Goal: Task Accomplishment & Management: Complete application form

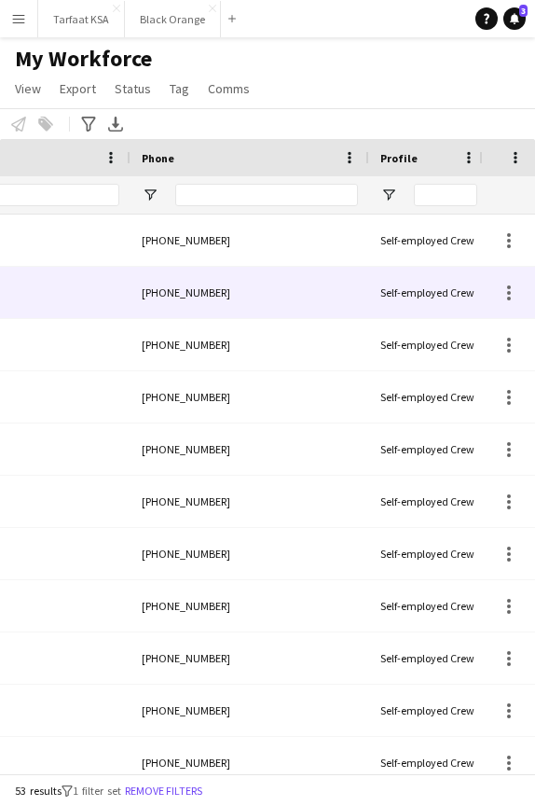
scroll to position [0, 1064]
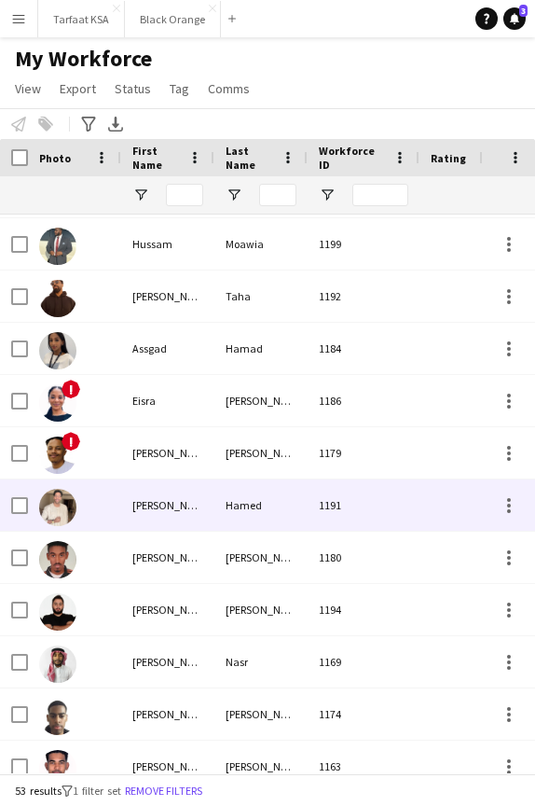
click at [121, 501] on div "[PERSON_NAME]" at bounding box center [167, 504] width 93 height 51
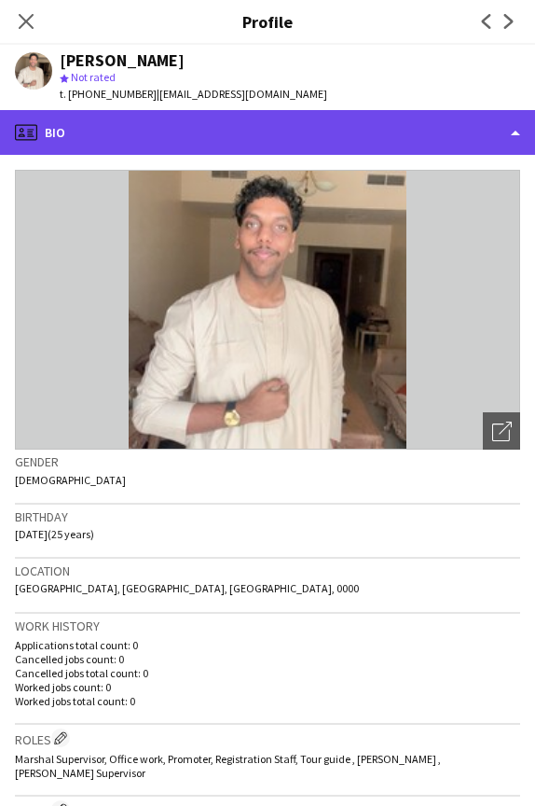
click at [514, 130] on div "profile Bio" at bounding box center [267, 132] width 535 height 45
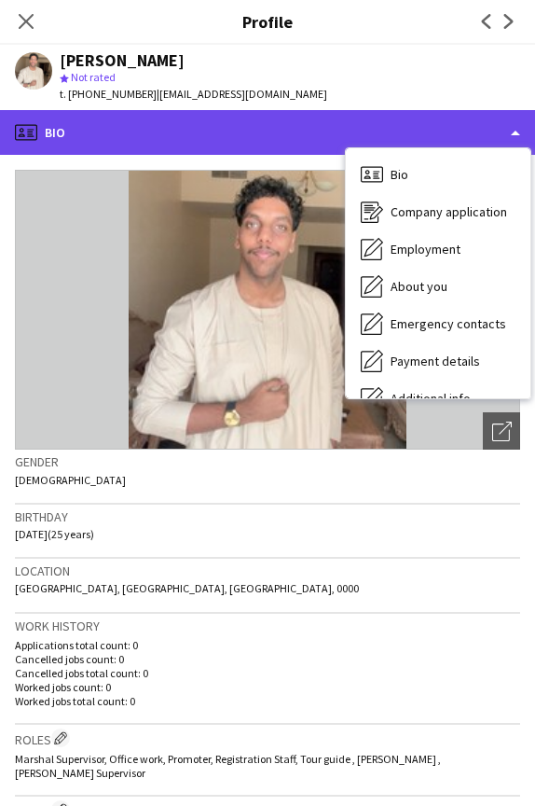
click at [513, 130] on div "profile Bio" at bounding box center [267, 132] width 535 height 45
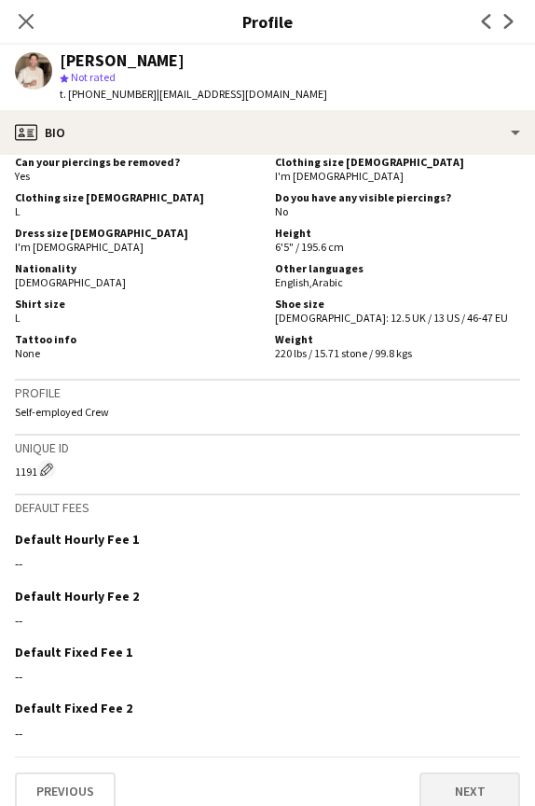
click at [441, 772] on button "Next" at bounding box center [470, 790] width 101 height 37
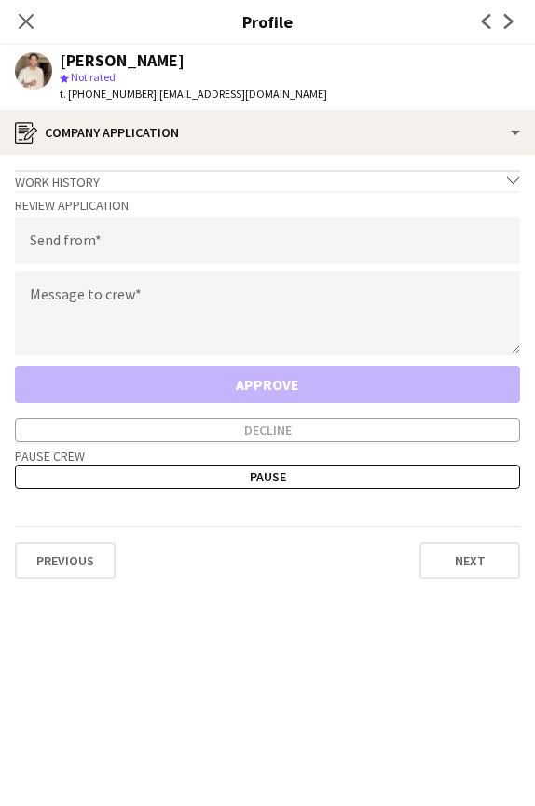
click at [512, 182] on icon at bounding box center [513, 180] width 12 height 7
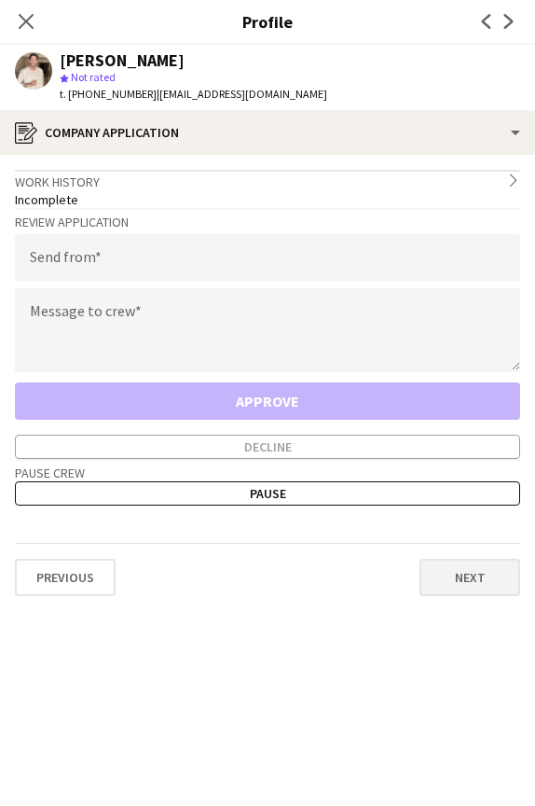
click at [450, 587] on button "Next" at bounding box center [470, 577] width 101 height 37
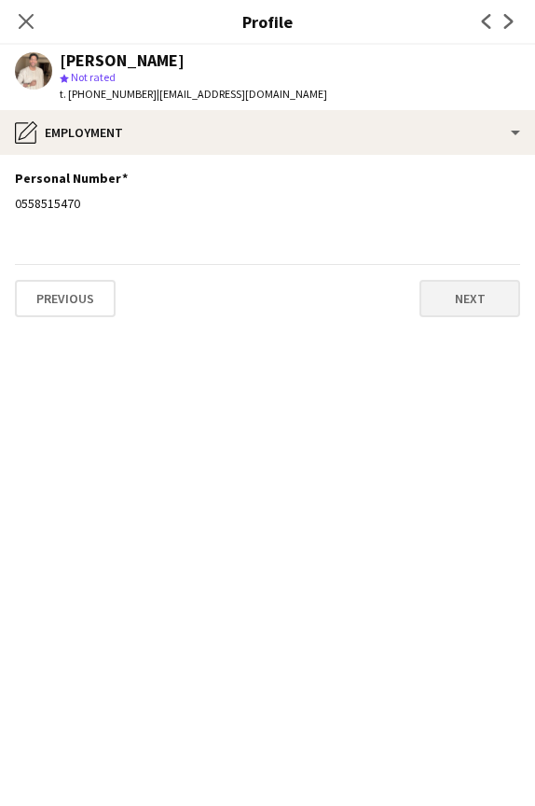
click at [449, 297] on button "Next" at bounding box center [470, 298] width 101 height 37
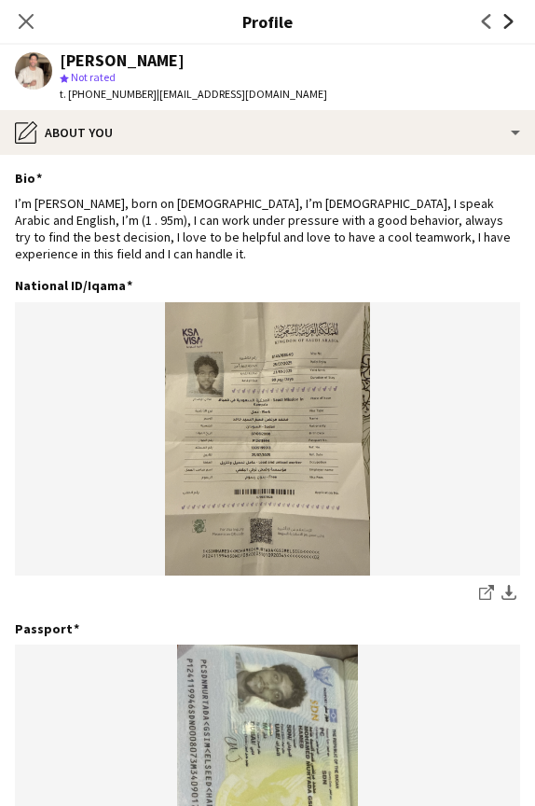
click at [508, 22] on icon "Next" at bounding box center [509, 21] width 15 height 15
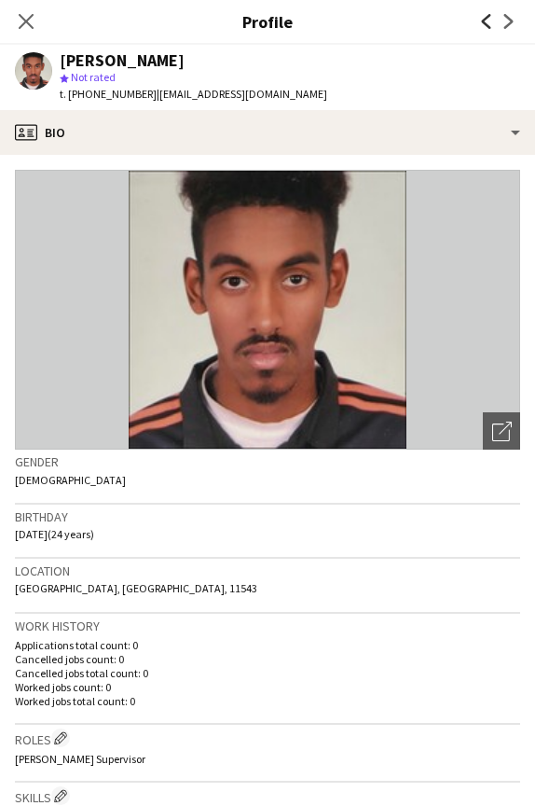
click at [479, 24] on icon "Previous" at bounding box center [486, 21] width 15 height 15
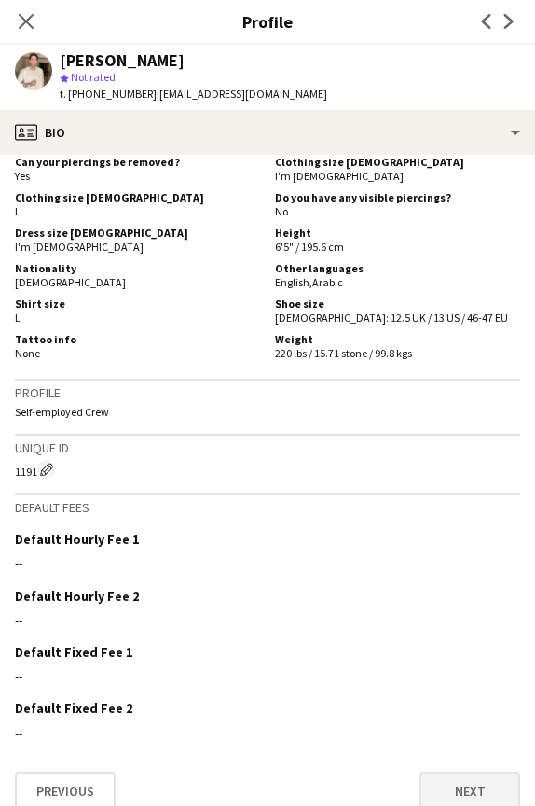
click at [448, 772] on button "Next" at bounding box center [470, 790] width 101 height 37
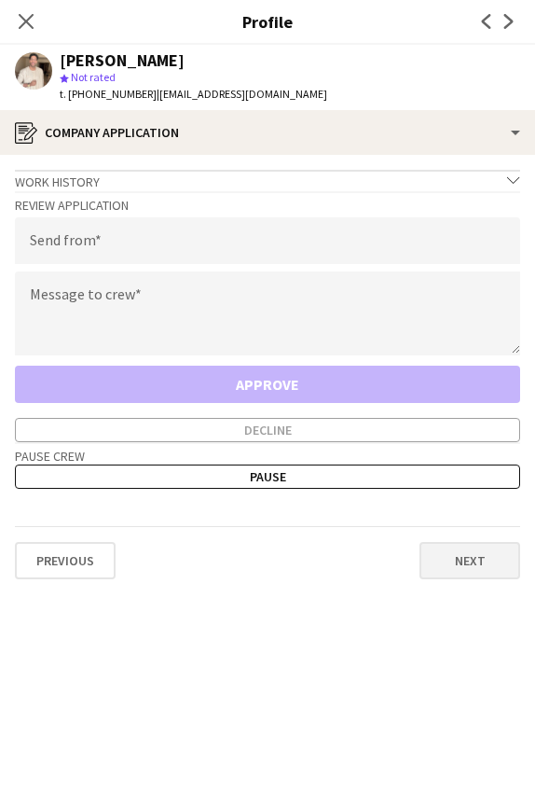
click at [451, 571] on button "Next" at bounding box center [470, 560] width 101 height 37
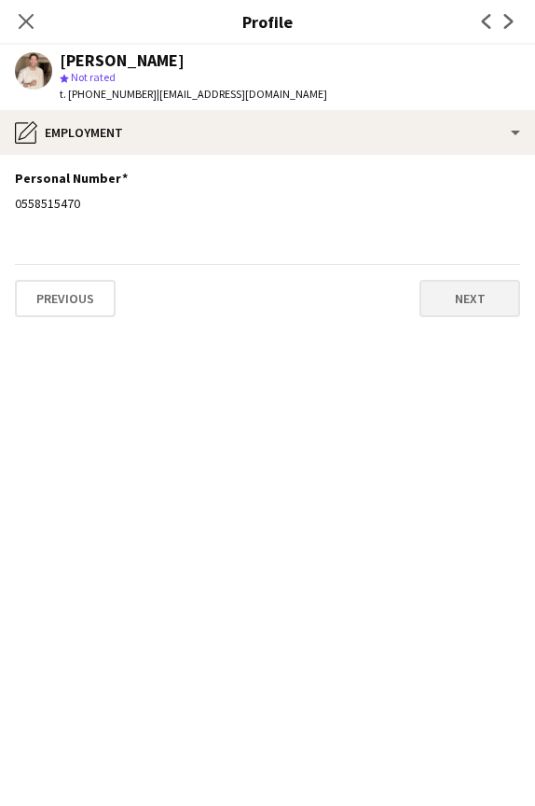
click at [455, 298] on button "Next" at bounding box center [470, 298] width 101 height 37
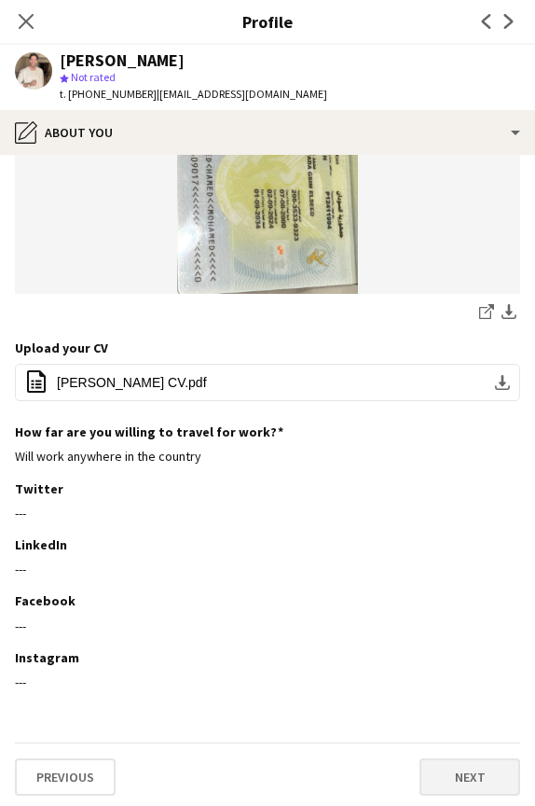
click at [462, 769] on button "Next" at bounding box center [470, 776] width 101 height 37
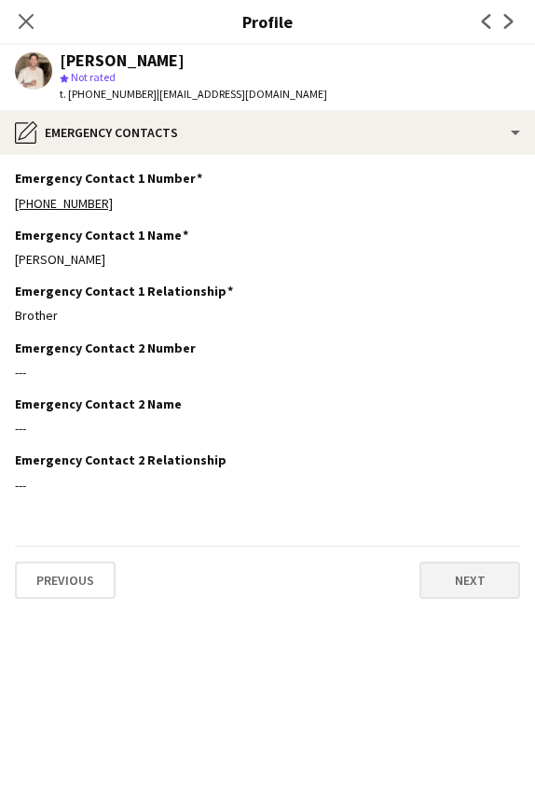
click at [445, 587] on button "Next" at bounding box center [470, 580] width 101 height 37
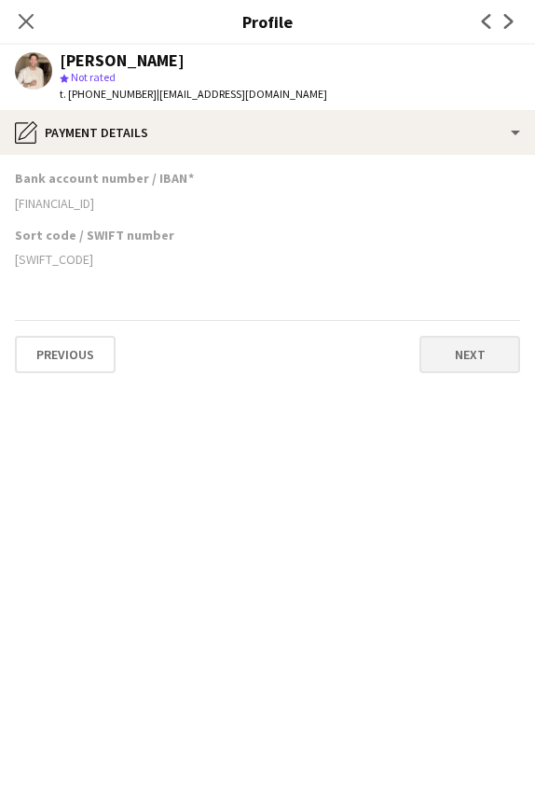
click at [452, 360] on button "Next" at bounding box center [470, 354] width 101 height 37
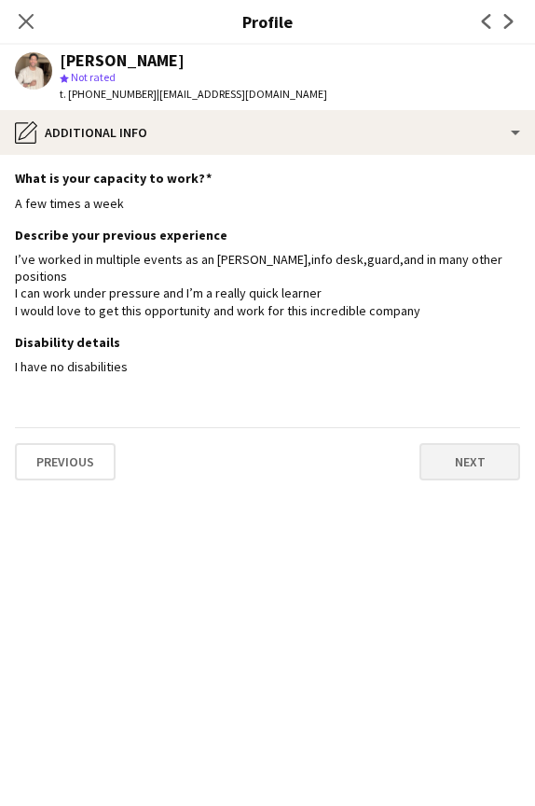
click at [469, 447] on button "Next" at bounding box center [470, 461] width 101 height 37
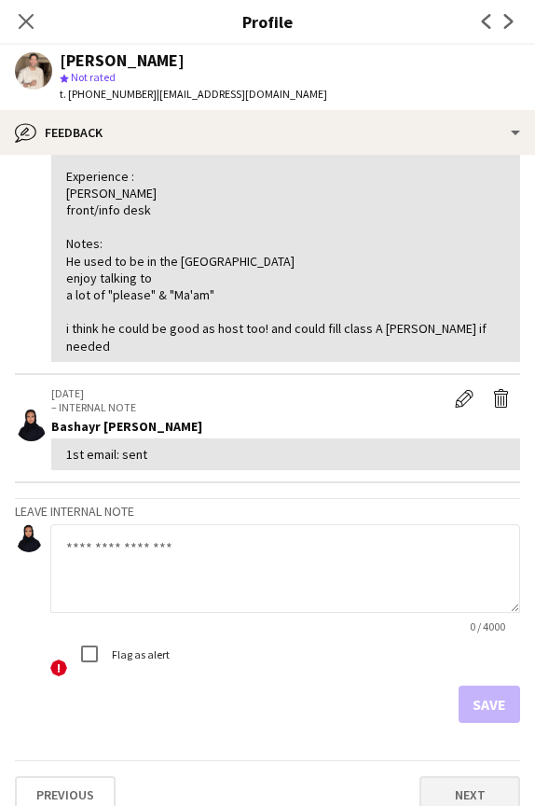
click at [439, 783] on button "Next" at bounding box center [470, 794] width 101 height 37
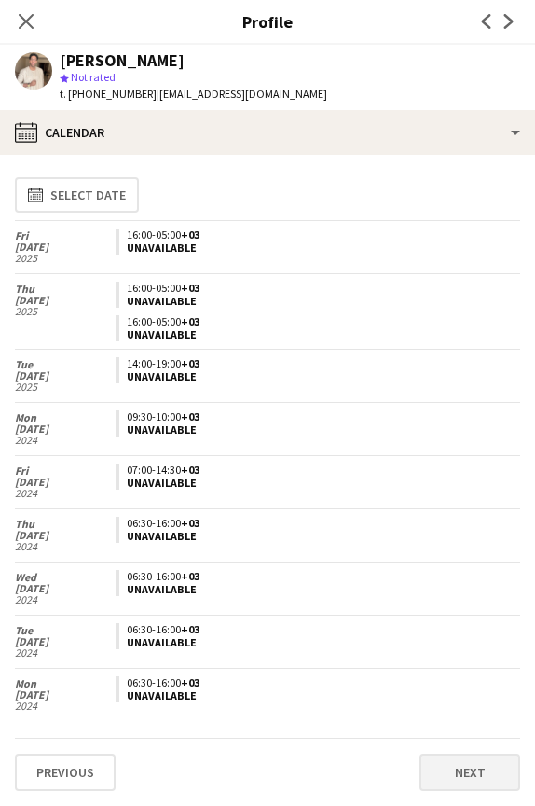
click at [431, 779] on button "Next" at bounding box center [470, 772] width 101 height 37
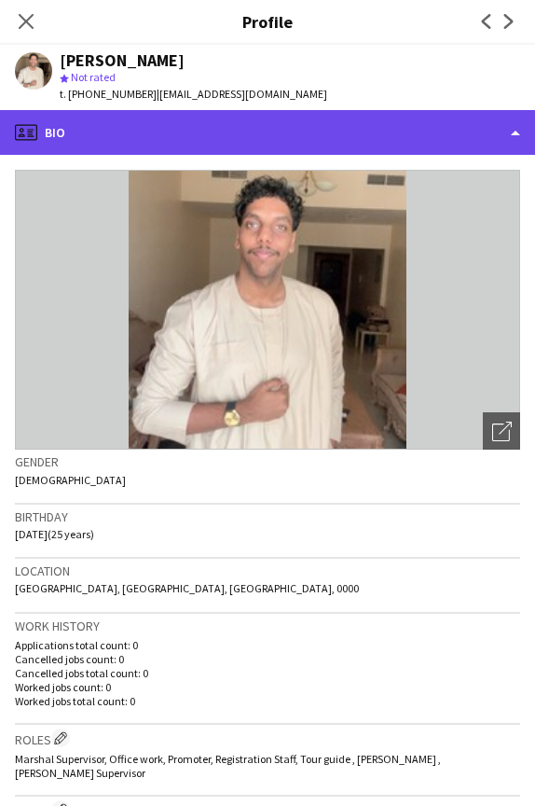
click at [508, 136] on div "profile Bio" at bounding box center [267, 132] width 535 height 45
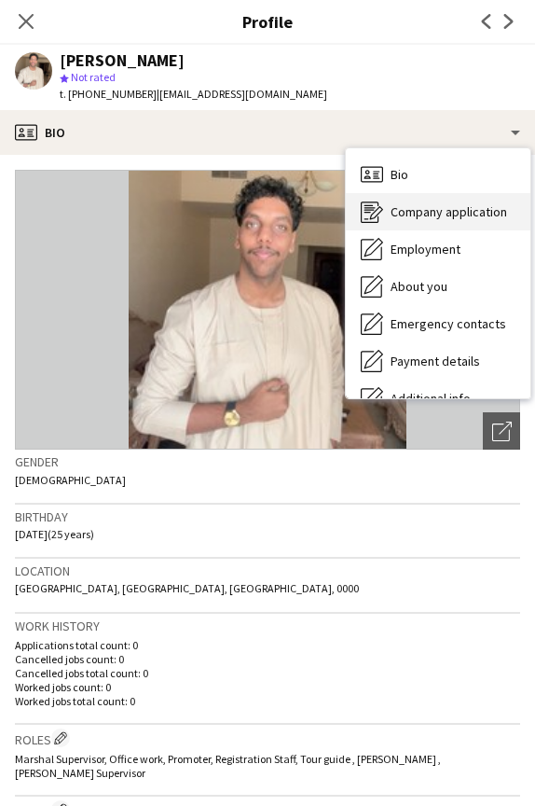
click at [447, 215] on span "Company application" at bounding box center [449, 211] width 117 height 17
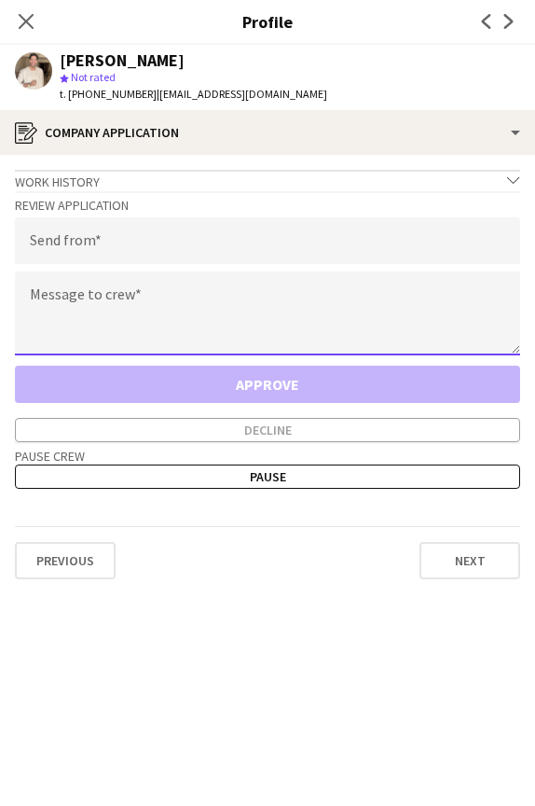
click at [266, 298] on textarea at bounding box center [268, 313] width 506 height 84
paste textarea "**********"
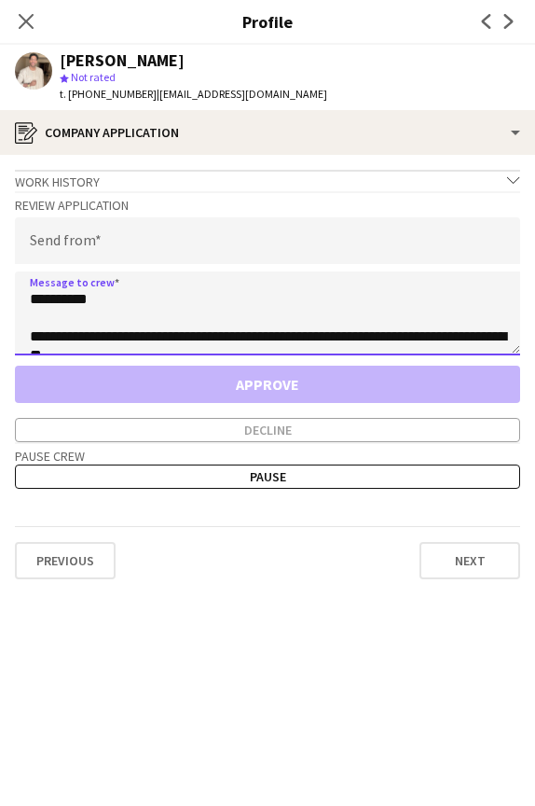
scroll to position [0, 0]
click at [72, 295] on textarea "**********" at bounding box center [268, 313] width 506 height 84
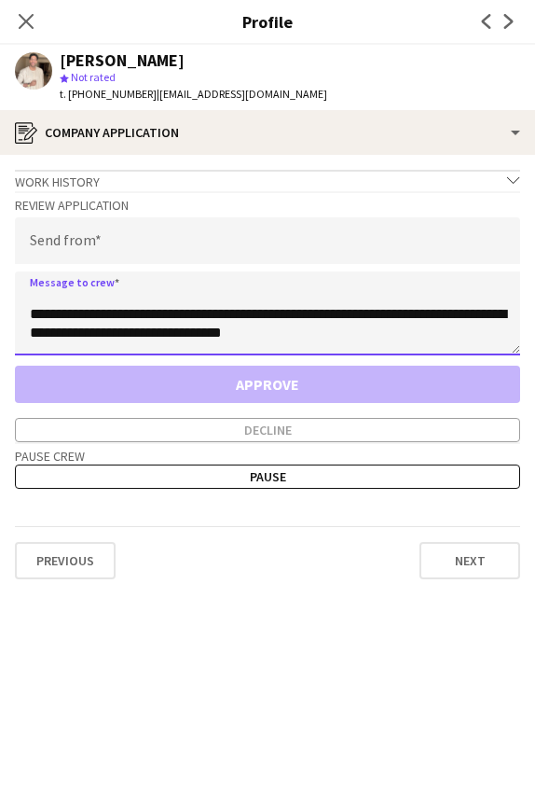
scroll to position [85, 0]
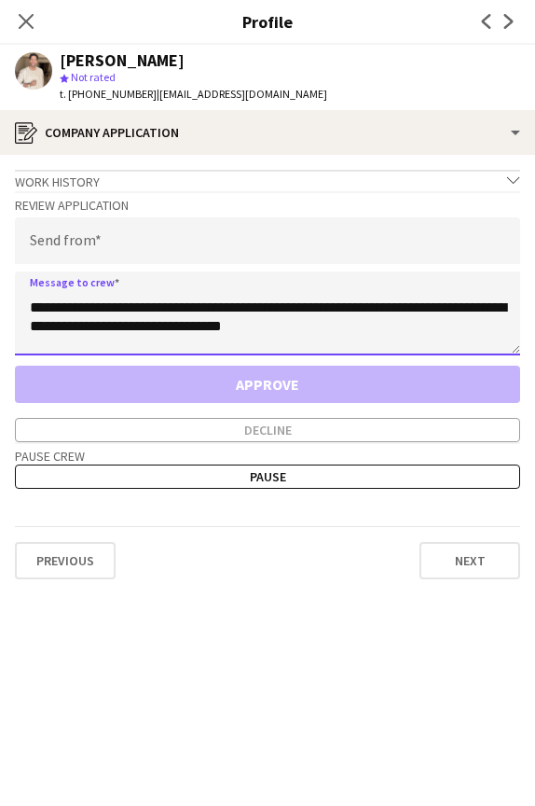
type textarea "**********"
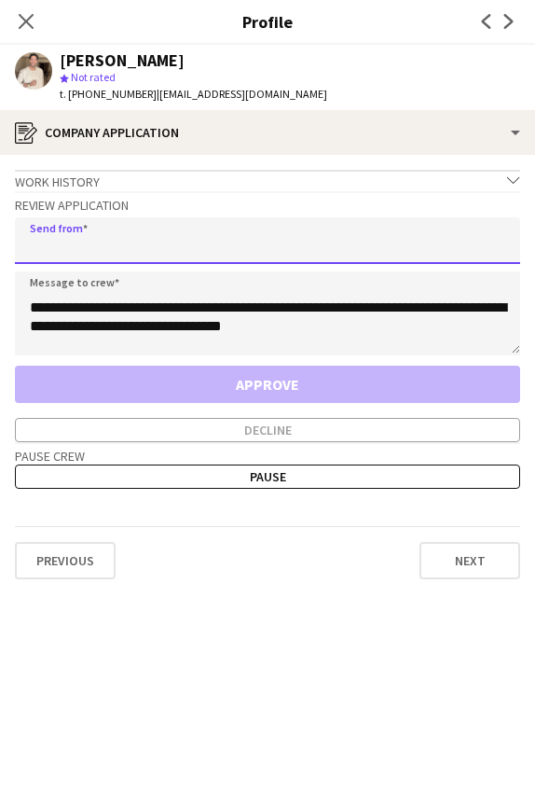
click at [255, 235] on input "email" at bounding box center [268, 240] width 506 height 47
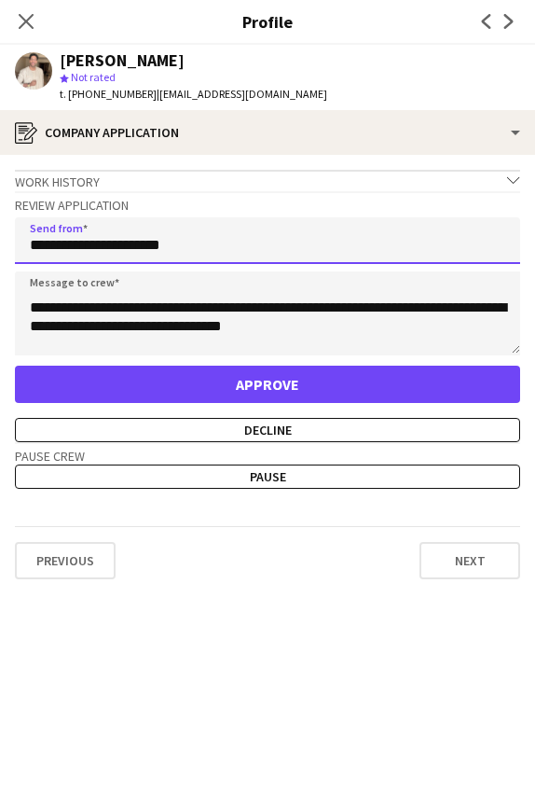
type input "**********"
click at [341, 601] on app-crew-profile-application "**********" at bounding box center [267, 480] width 535 height 651
click at [223, 390] on button "Approve" at bounding box center [268, 384] width 506 height 37
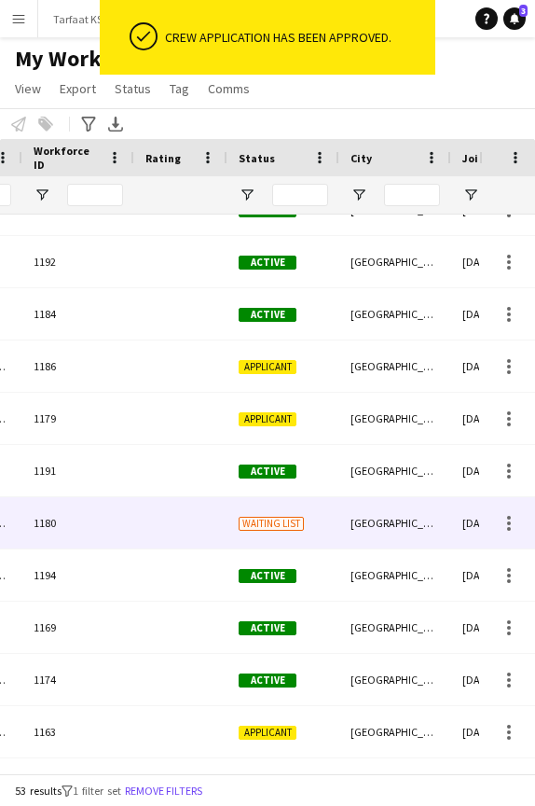
scroll to position [0, 243]
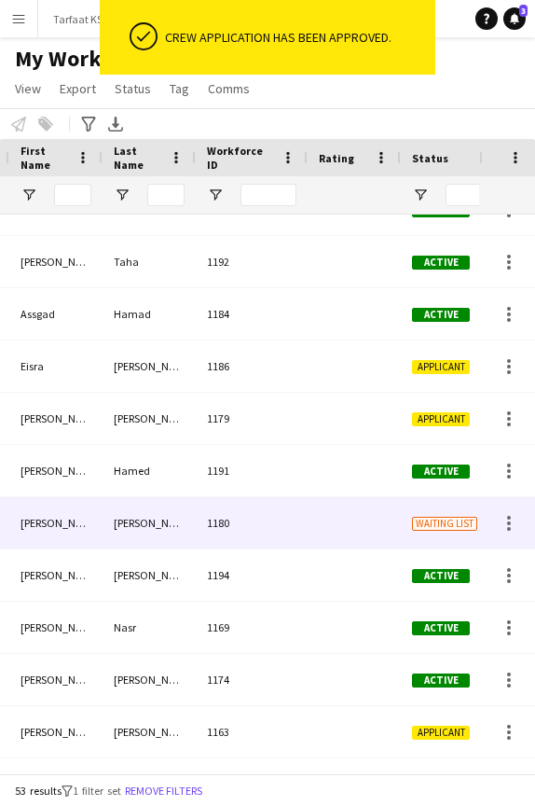
click at [41, 533] on div "[PERSON_NAME]" at bounding box center [55, 522] width 93 height 51
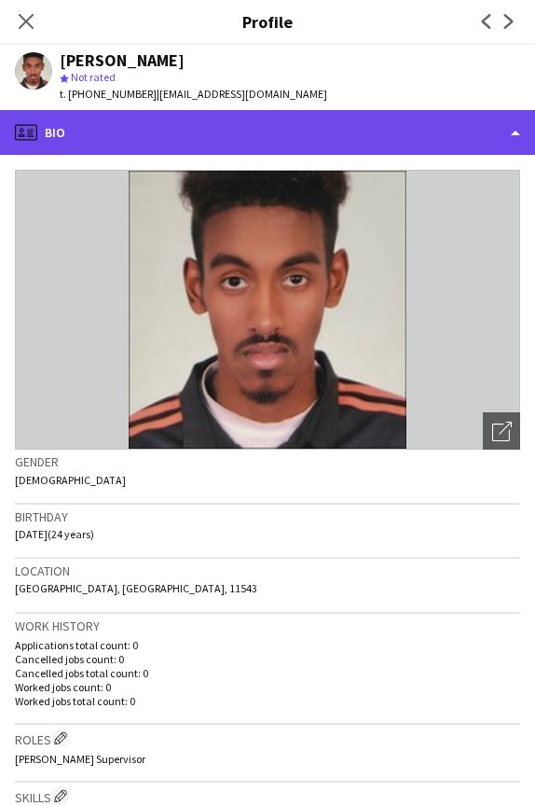
click at [395, 133] on div "profile Bio" at bounding box center [267, 132] width 535 height 45
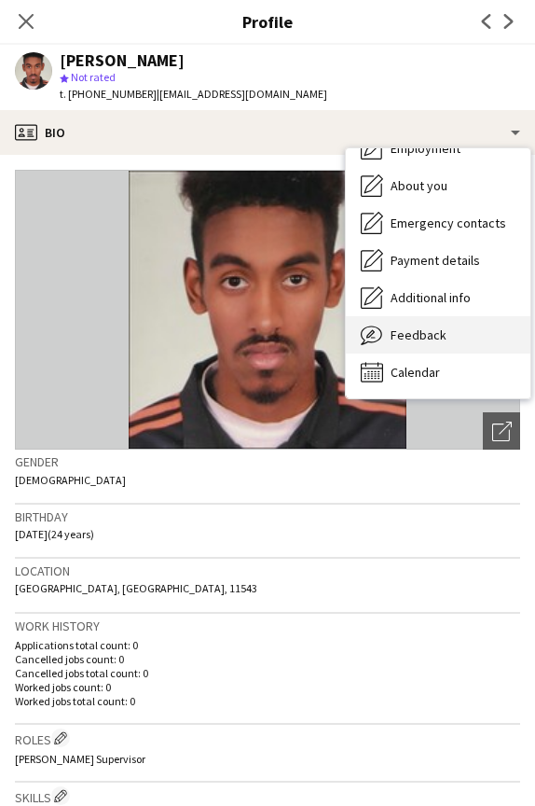
click at [381, 343] on icon "Feedback" at bounding box center [372, 335] width 22 height 22
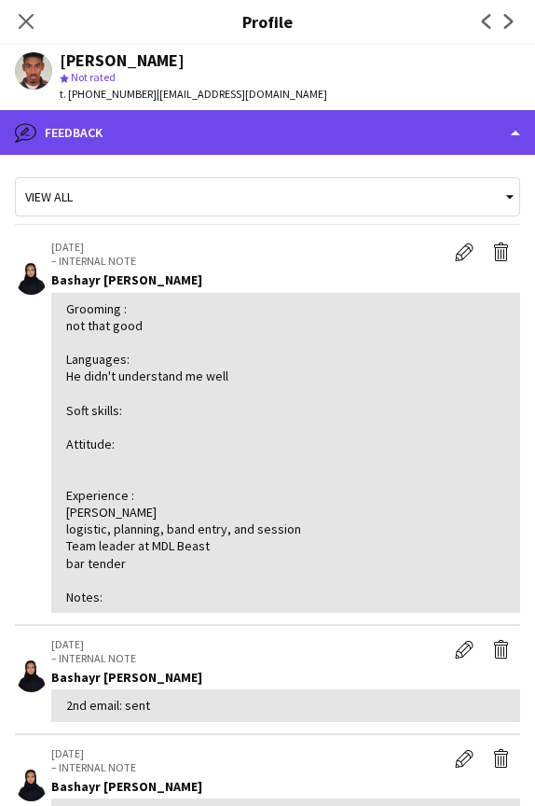
click at [378, 129] on div "bubble-pencil Feedback" at bounding box center [267, 132] width 535 height 45
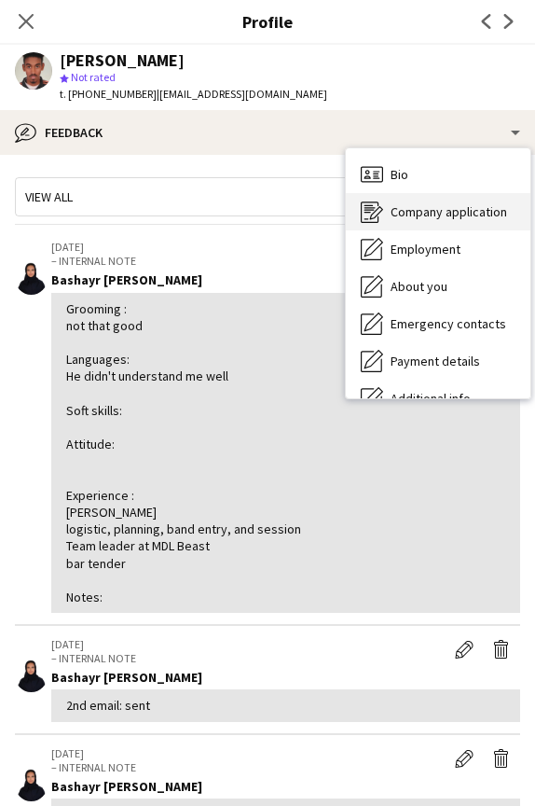
click at [416, 210] on span "Company application" at bounding box center [449, 211] width 117 height 17
